Goal: Task Accomplishment & Management: Manage account settings

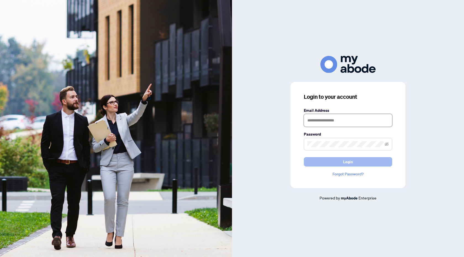
type input "**********"
click at [358, 164] on button "Login" at bounding box center [348, 161] width 88 height 9
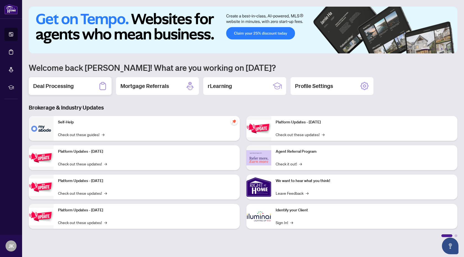
click at [67, 87] on h2 "Deal Processing" at bounding box center [53, 86] width 41 height 8
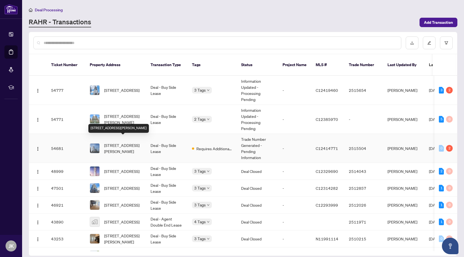
click at [133, 144] on span "1512-15 Richardson St, Toronto, Ontario M5A 4J9, Canada" at bounding box center [123, 148] width 38 height 12
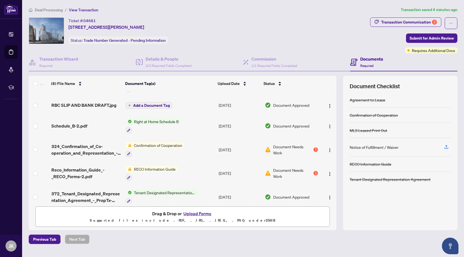
scroll to position [69, 0]
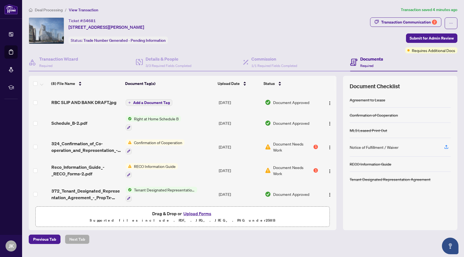
click at [317, 143] on td "Document Needs Work 1" at bounding box center [291, 147] width 57 height 24
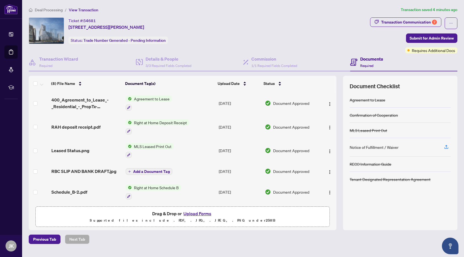
scroll to position [71, 0]
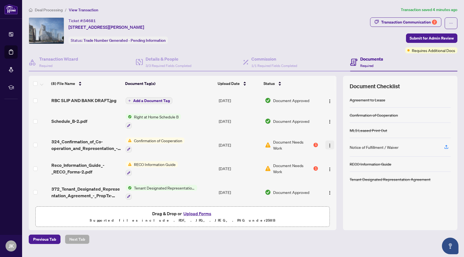
click at [331, 145] on button "button" at bounding box center [329, 144] width 9 height 9
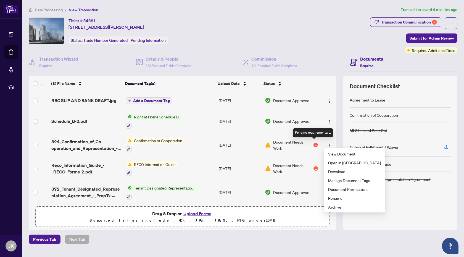
click at [314, 143] on div "1" at bounding box center [316, 145] width 4 height 4
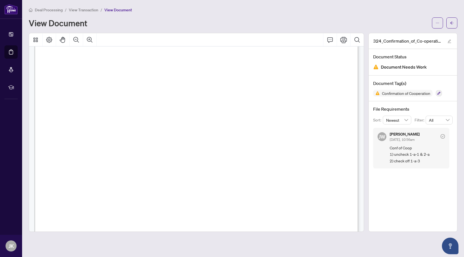
scroll to position [116, 0]
click at [89, 10] on span "View Transaction" at bounding box center [84, 9] width 30 height 5
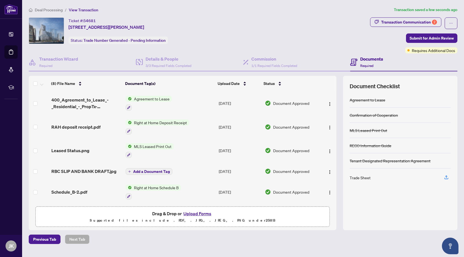
scroll to position [71, 0]
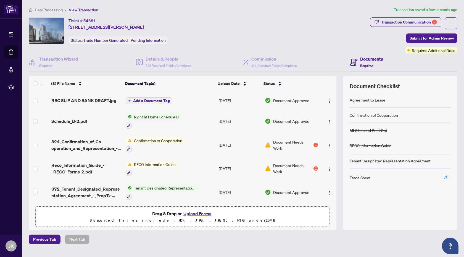
click at [300, 169] on span "Document Needs Work" at bounding box center [292, 168] width 39 height 12
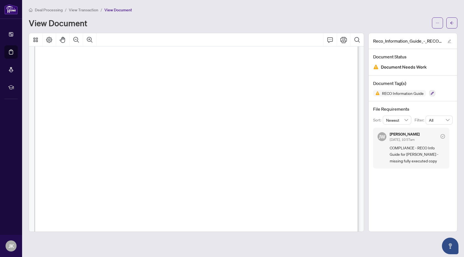
scroll to position [5253, 0]
click at [439, 18] on button "button" at bounding box center [437, 22] width 11 height 11
click at [358, 17] on div "View Document" at bounding box center [243, 22] width 429 height 11
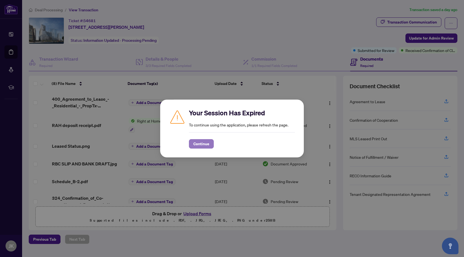
click at [206, 141] on span "Continue" at bounding box center [201, 143] width 16 height 9
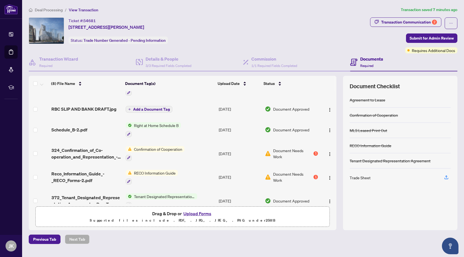
scroll to position [71, 0]
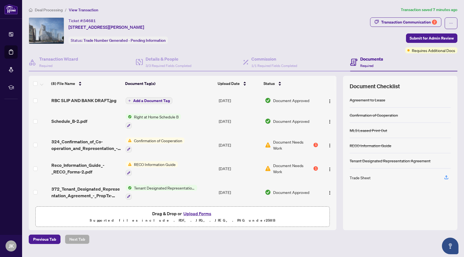
click at [294, 145] on span "Document Needs Work" at bounding box center [292, 145] width 39 height 12
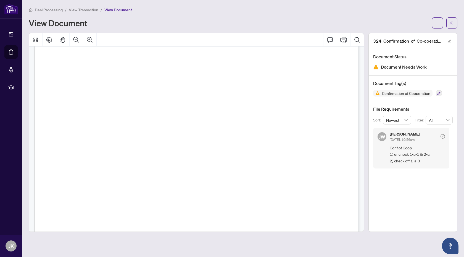
scroll to position [117, 0]
